Goal: Transaction & Acquisition: Obtain resource

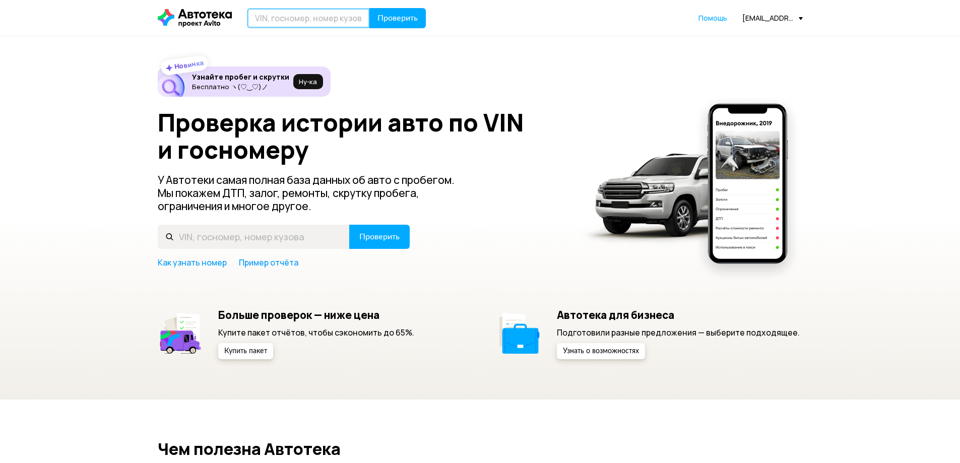
click at [307, 22] on input "text" at bounding box center [308, 18] width 123 height 20
type input "М750ХХ116"
click at [369, 8] on button "Проверить" at bounding box center [397, 18] width 56 height 20
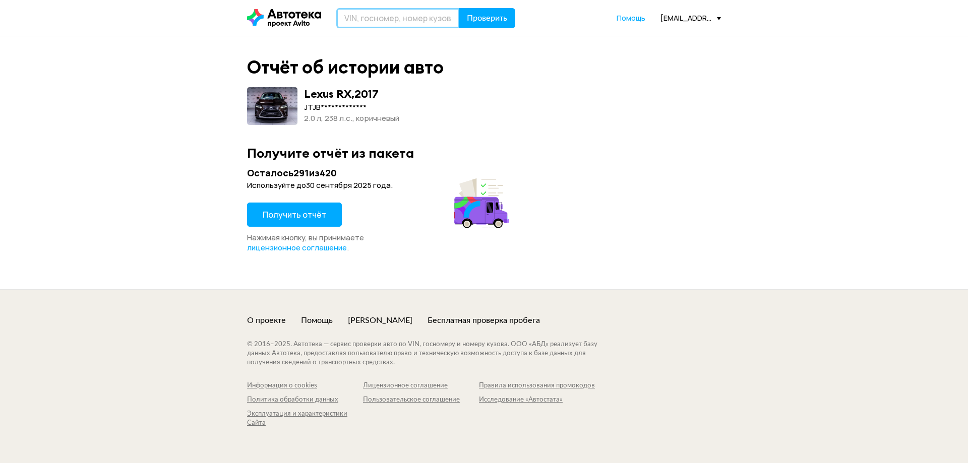
click at [354, 22] on input "text" at bounding box center [397, 18] width 123 height 20
click at [369, 24] on input "text" at bounding box center [397, 18] width 123 height 20
type input "М750ХХ116"
click at [494, 22] on span "Проверить" at bounding box center [487, 18] width 40 height 8
click at [494, 20] on span "Проверить" at bounding box center [487, 18] width 40 height 8
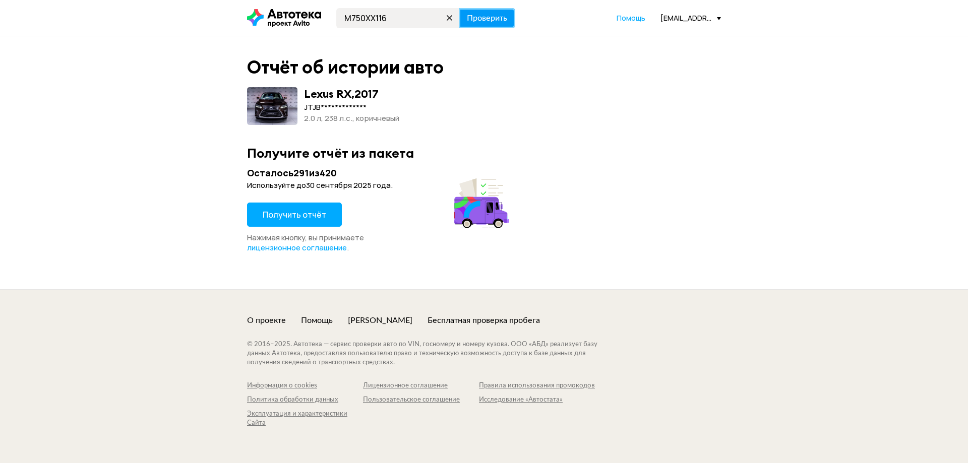
click at [494, 20] on span "Проверить" at bounding box center [487, 18] width 40 height 8
click at [446, 19] on icon at bounding box center [450, 18] width 14 height 14
click at [371, 23] on input "text" at bounding box center [397, 18] width 123 height 20
type input "[US_VEHICLE_IDENTIFICATION_NUMBER]"
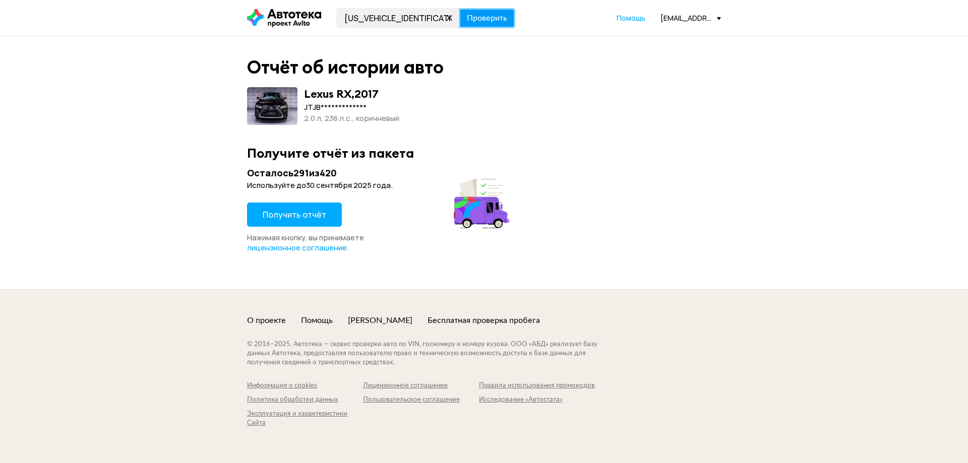
click at [492, 18] on span "Проверить" at bounding box center [487, 18] width 40 height 8
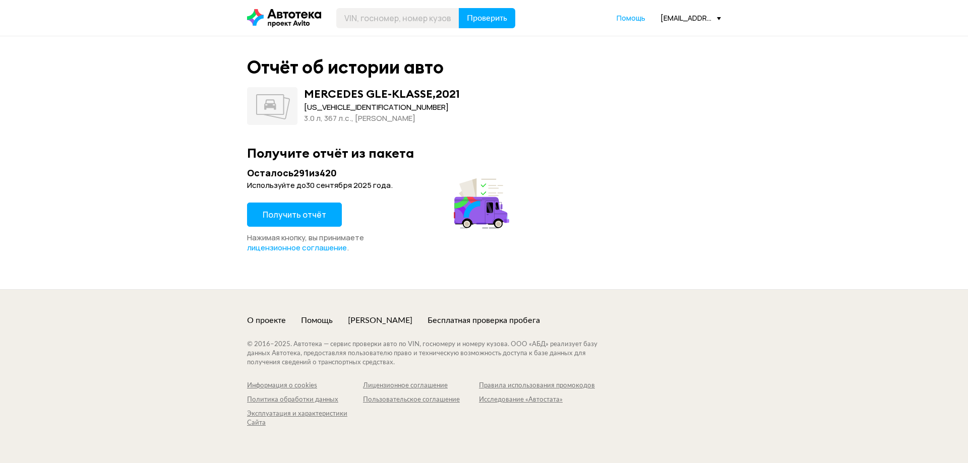
drag, startPoint x: 289, startPoint y: 221, endPoint x: 291, endPoint y: 217, distance: 5.2
click at [291, 217] on span "Получить отчёт" at bounding box center [295, 214] width 64 height 11
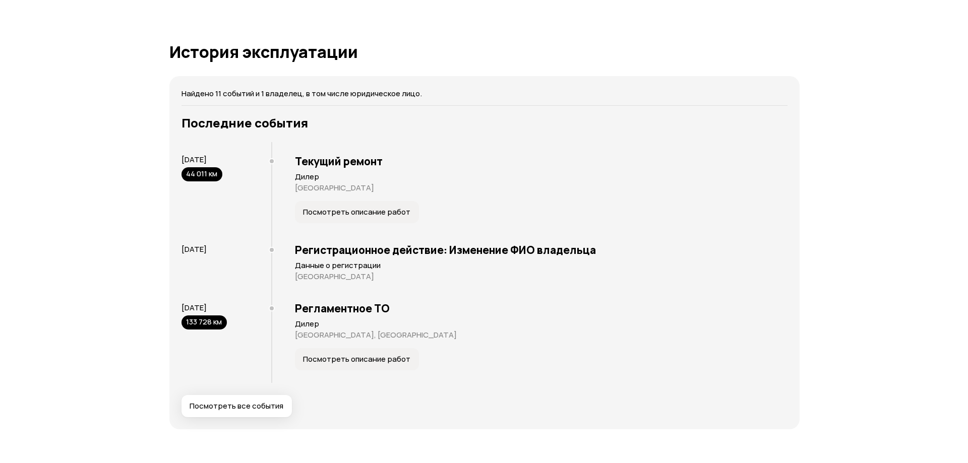
scroll to position [1865, 0]
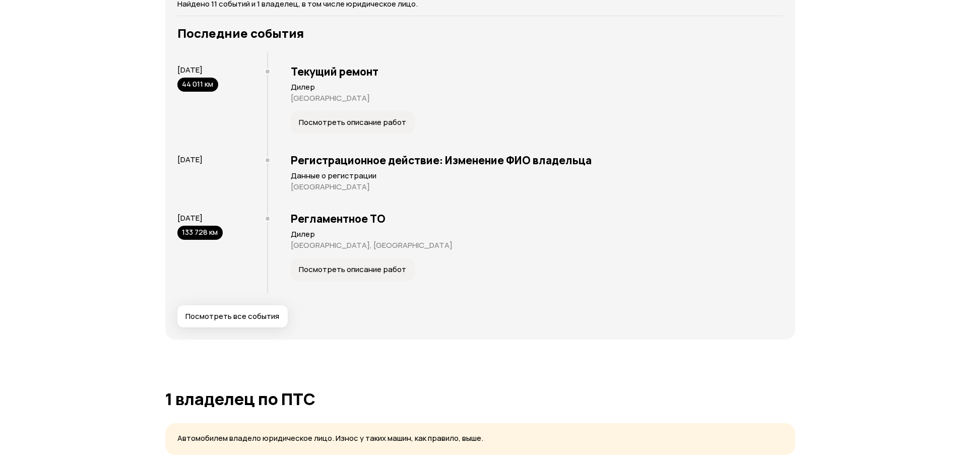
click at [227, 316] on span "Посмотреть все события" at bounding box center [232, 317] width 94 height 10
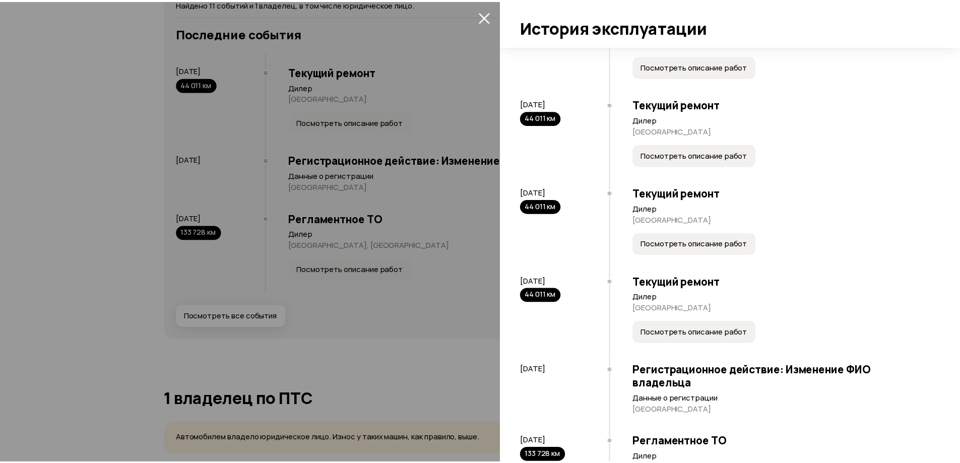
scroll to position [588, 0]
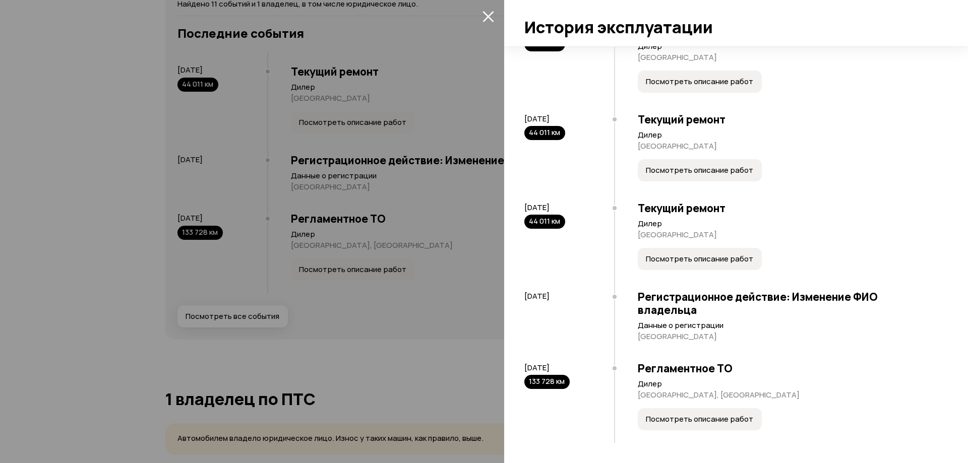
click at [488, 14] on icon "закрыть" at bounding box center [488, 17] width 12 height 12
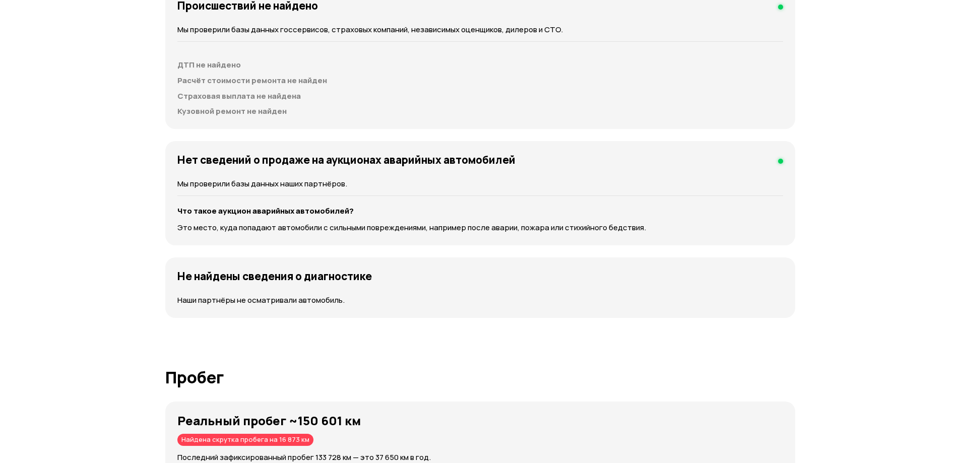
scroll to position [0, 0]
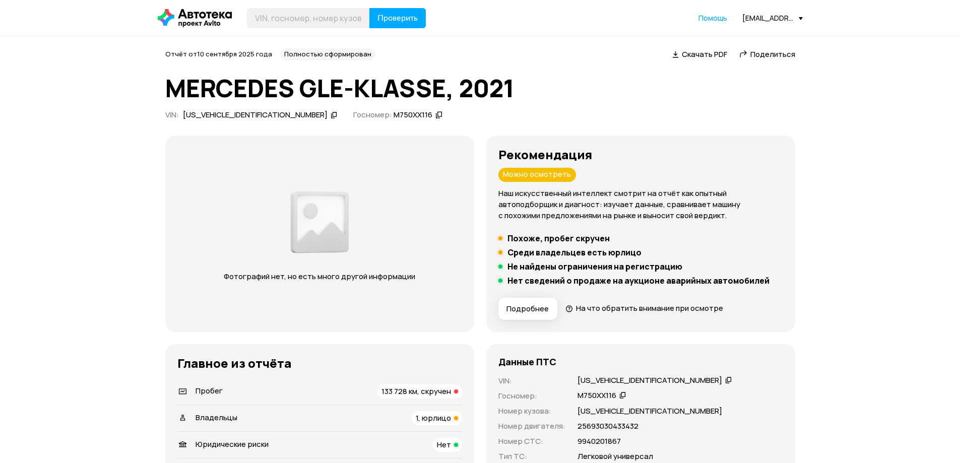
click at [331, 114] on icon at bounding box center [334, 115] width 7 height 10
click at [436, 114] on icon at bounding box center [439, 115] width 7 height 10
